Goal: Find specific page/section: Find specific page/section

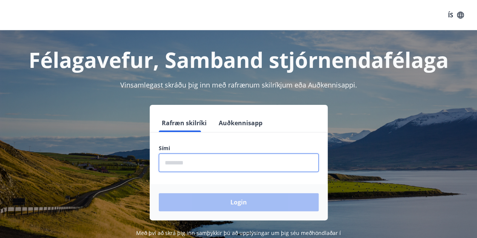
click at [206, 159] on input "phone" at bounding box center [239, 163] width 160 height 18
type input "********"
click at [159, 193] on button "Login" at bounding box center [239, 202] width 160 height 18
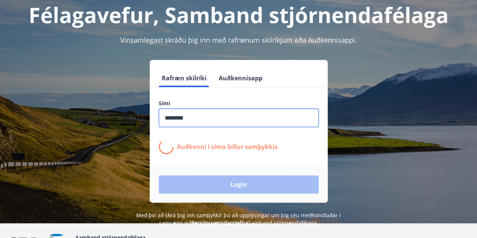
scroll to position [45, 0]
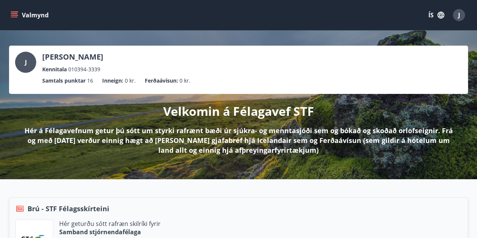
click at [16, 16] on icon "menu" at bounding box center [15, 15] width 8 height 8
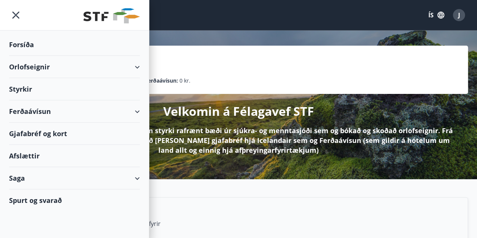
click at [31, 69] on div "Orlofseignir" at bounding box center [74, 67] width 131 height 22
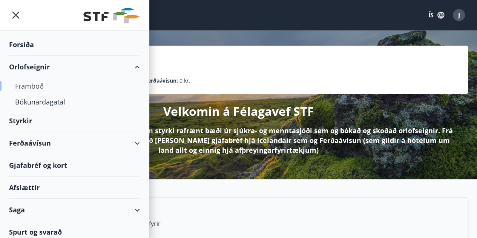
click at [29, 87] on div "Framboð" at bounding box center [74, 86] width 119 height 16
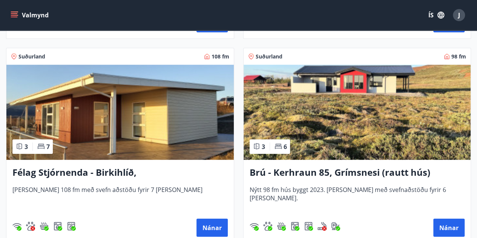
scroll to position [2384, 0]
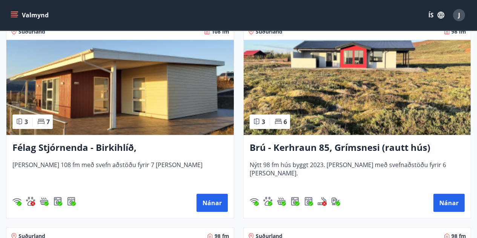
click at [316, 88] on img at bounding box center [358, 87] width 228 height 95
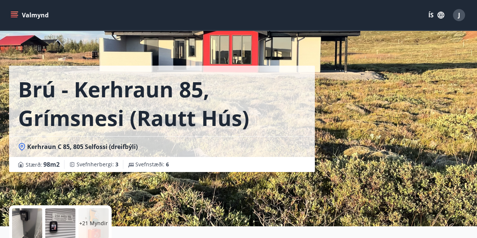
click at [411, 117] on div "Brú - Kerhraun 85, Grímsnesi (rautt hús) (gæludýr velkomin) Kerhraun C 85, 805 …" at bounding box center [238, 113] width 459 height 226
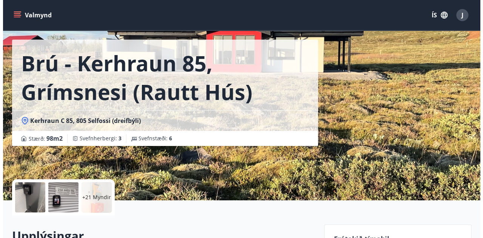
scroll to position [28, 0]
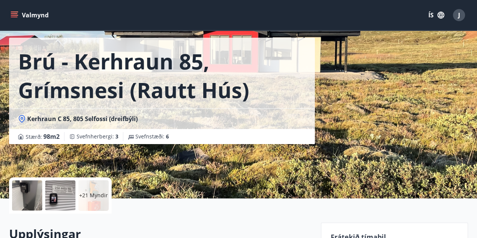
click at [39, 197] on div at bounding box center [27, 195] width 30 height 30
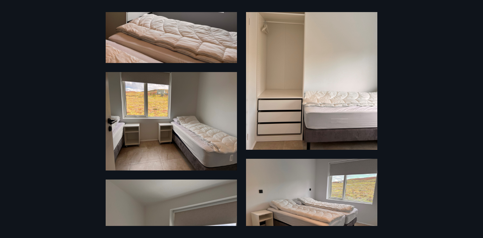
scroll to position [799, 0]
